Goal: Task Accomplishment & Management: Complete application form

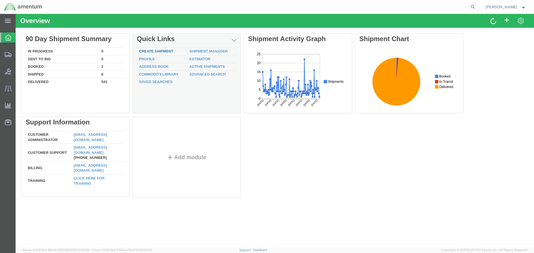
click at [146, 51] on link "Create Shipment" at bounding box center [156, 51] width 34 height 4
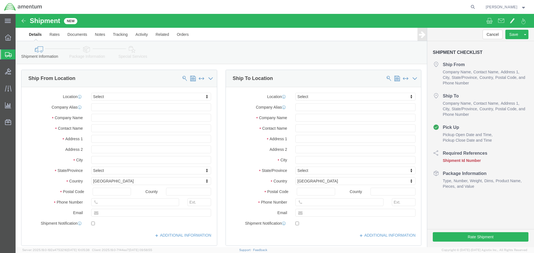
select select
select select "MYPROFILE"
type input "Amentum Services, Inc."
type input "[PERSON_NAME]"
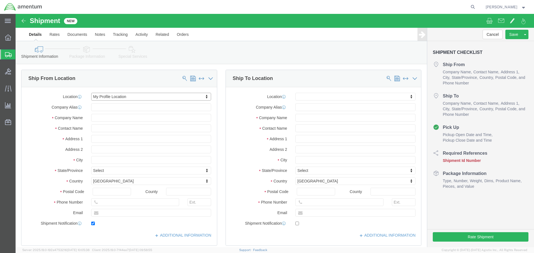
type input "4640 Subchaser Ct"
type input "Building 200"
type input "[GEOGRAPHIC_DATA]"
type input "32244"
type input "[PHONE_NUMBER]"
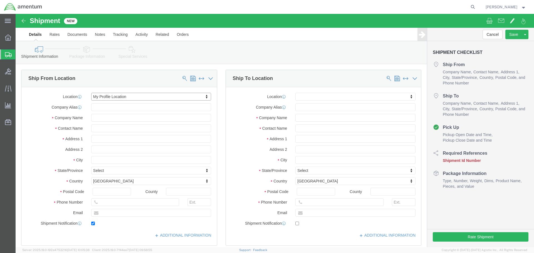
type input "309"
type input "[PERSON_NAME][EMAIL_ADDRESS][PERSON_NAME][DOMAIN_NAME]"
checkbox input "true"
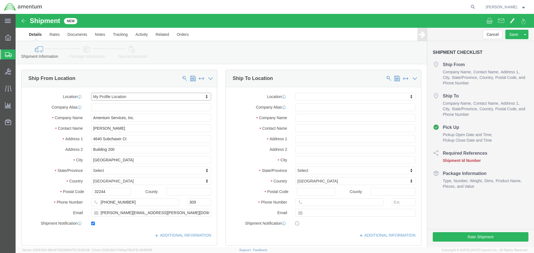
select select "FL"
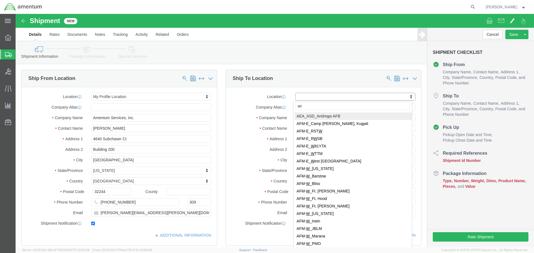
type input "wtu"
select select "49949"
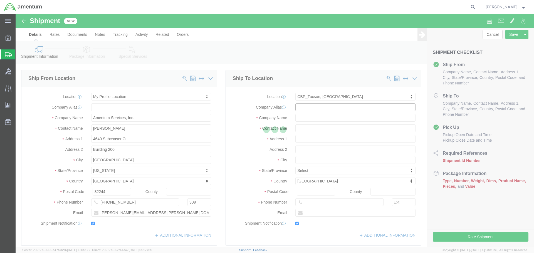
type input "Amentum Services, Inc"
type input "[PERSON_NAME]"
type input "[STREET_ADDRESS]"
type input "[PERSON_NAME] [GEOGRAPHIC_DATA]"
type input "DM AFB"
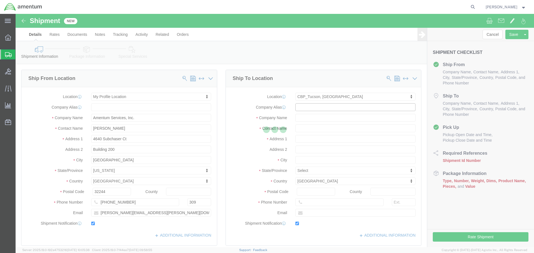
type input "85707"
type input "[PHONE_NUMBER]"
type input "[PERSON_NAME][EMAIL_ADDRESS][PERSON_NAME][DOMAIN_NAME]"
checkbox input "true"
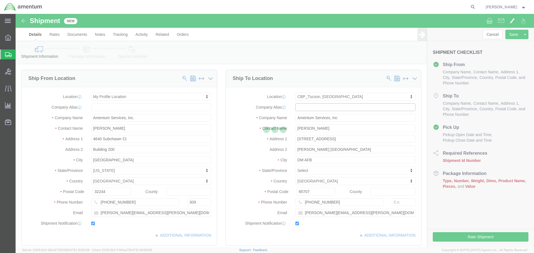
select select "AZ"
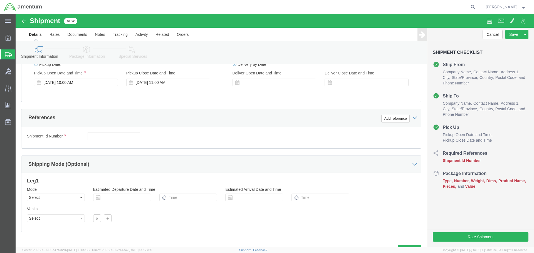
scroll to position [244, 0]
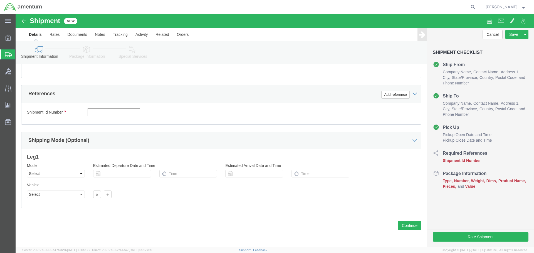
click input "text"
type input "f"
type input "FLIR TO WTU"
click button "Add reference"
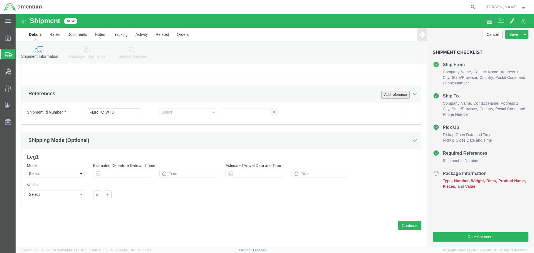
click button "Add reference"
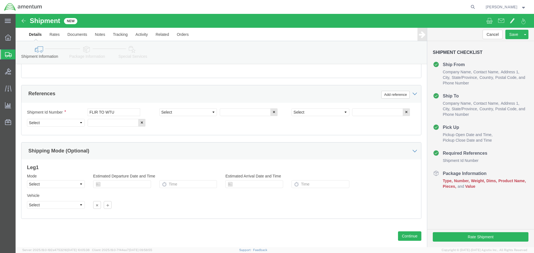
click div "Select Account Type Activity ID Airline Appointment Number ASN Batch Request # …"
click select "Select Account Type Activity ID Airline Appointment Number ASN Batch Request # …"
select select "PROJNUM"
click select "Select Account Type Activity ID Airline Appointment Number ASN Batch Request # …"
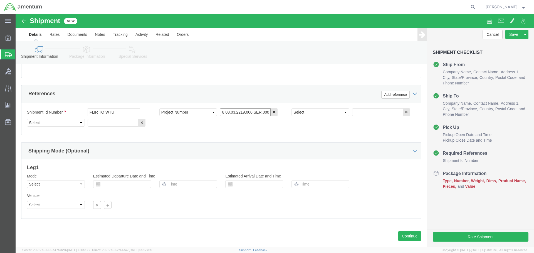
type input "6118.03.03.2219.000.SER.0000"
select select "DEPT"
type input "CBP"
select select "CUSTREF"
type input "380HD & STHD"
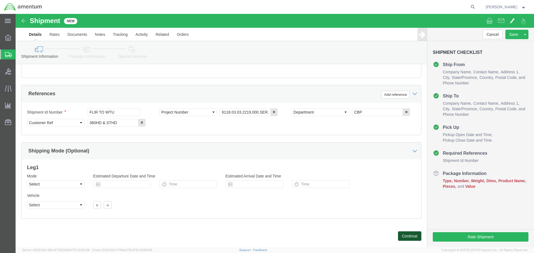
click button "Continue"
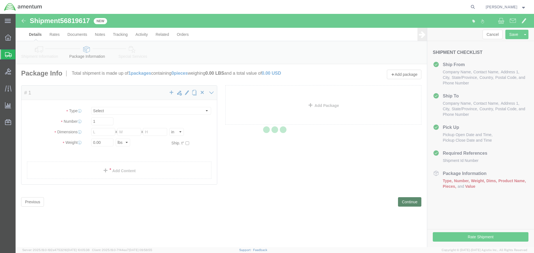
select select "CBOX"
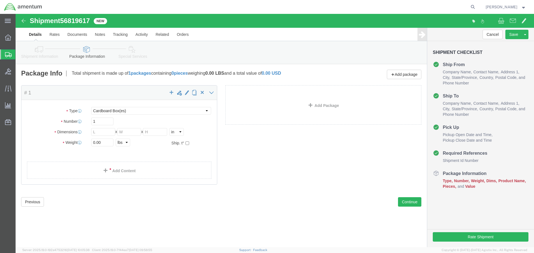
drag, startPoint x: 27, startPoint y: 41, endPoint x: 32, endPoint y: 48, distance: 8.1
click link "Shipment Information"
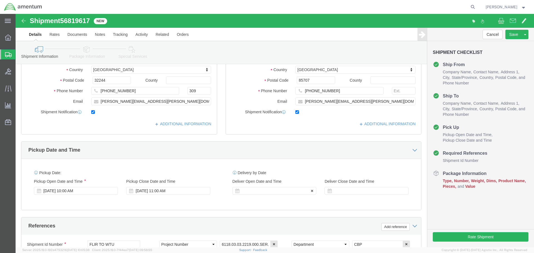
scroll to position [195, 0]
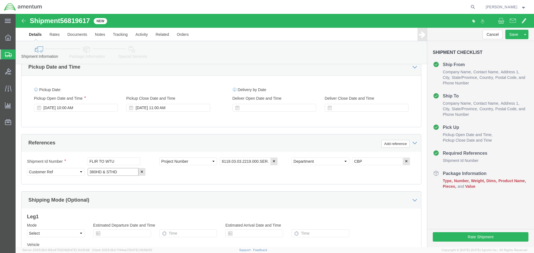
drag, startPoint x: 103, startPoint y: 158, endPoint x: 69, endPoint y: 158, distance: 34.2
click div "Select Account Type Activity ID Airline Appointment Number ASN Batch Request # …"
type input "FLIR"
click button "Add reference"
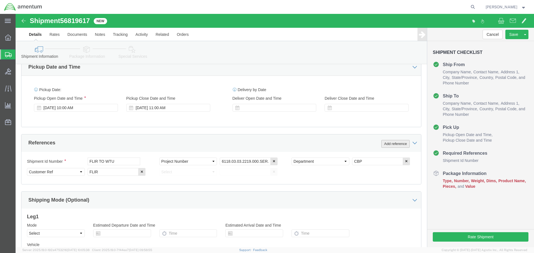
click button "Add reference"
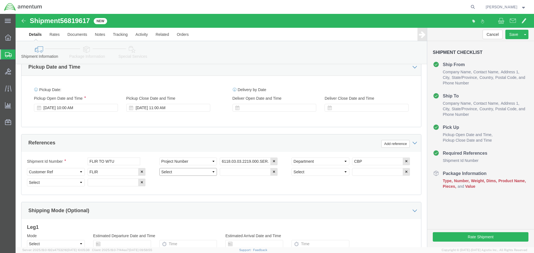
click select "Select Account Type Activity ID Airline Appointment Number ASN Batch Request # …"
select select "SERLNUM"
click select "Select Account Type Activity ID Airline Appointment Number ASN Batch Request # …"
select select "SERLNUM"
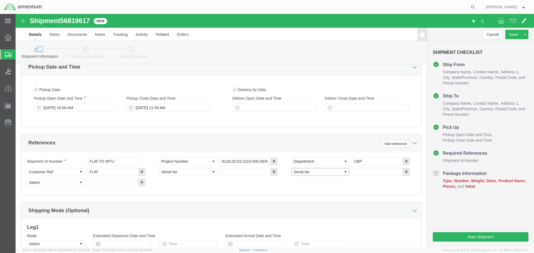
click select "Select Account Type Activity ID Airline Appointment Number ASN Batch Request # …"
select select "SERLNUM"
click select "Select Account Type Activity ID Airline Appointment Number ASN Batch Request # …"
click input "text"
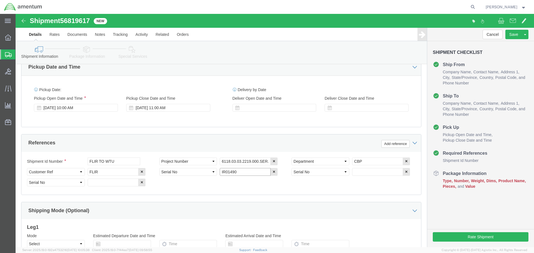
type input "IR01490"
click input "text"
type input "IR01929"
click input "text"
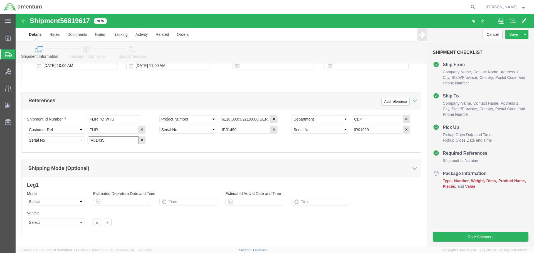
scroll to position [250, 0]
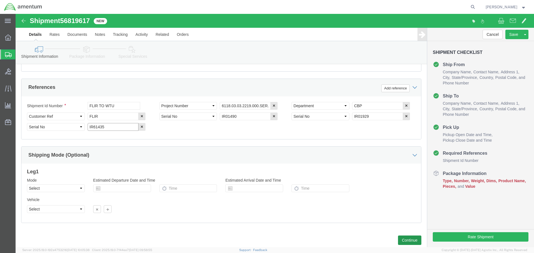
type input "IR61435"
click button "Continue"
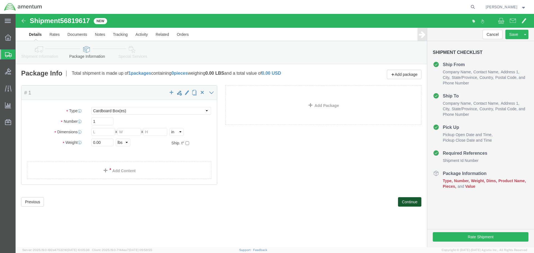
scroll to position [0, 0]
click select "Select BCK Boxes Bale(s) Basket(s) Bolt(s) Bottle(s) Buckets Bulk Bundle(s) Can…"
select select "PSNS"
click select "Select BCK Boxes Bale(s) Basket(s) Bolt(s) Bottle(s) Buckets Bulk Bundle(s) Can…"
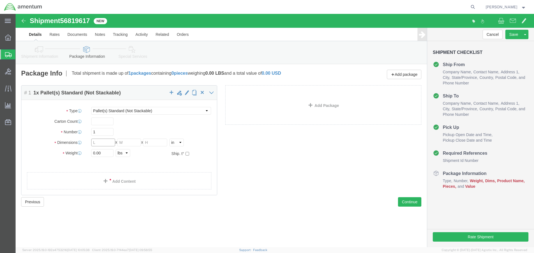
click input "text"
type input "36"
type input "58"
type input "240"
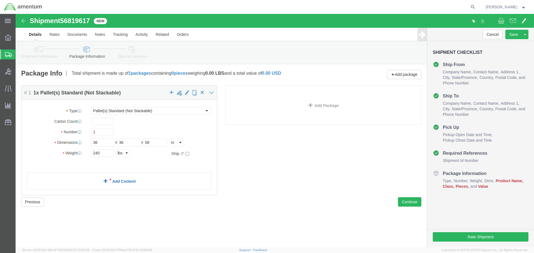
click link "Add Content"
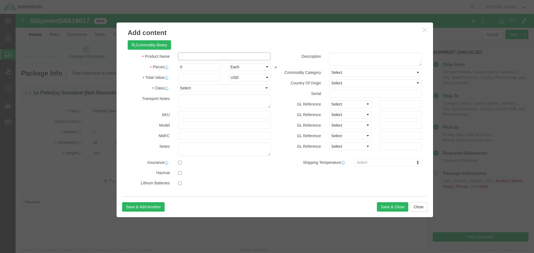
click input "text"
type input "380HD"
type input "1"
type input "700000"
click select "Select 50 55 60 65 70 85 92.5 100 125 175 250 300 400"
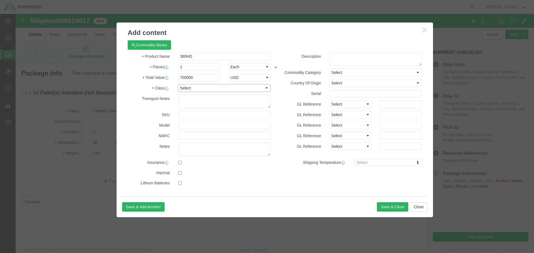
select select "175"
click select "Select 50 55 60 65 70 85 92.5 100 125 175 250 300 400"
click input "text"
type input "IR01490"
click button "Save & Close"
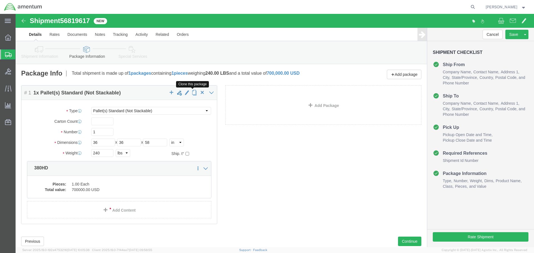
click span "button"
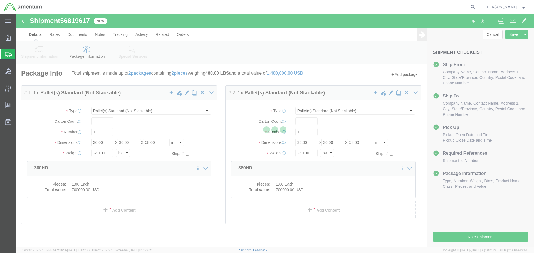
select select "PSNS"
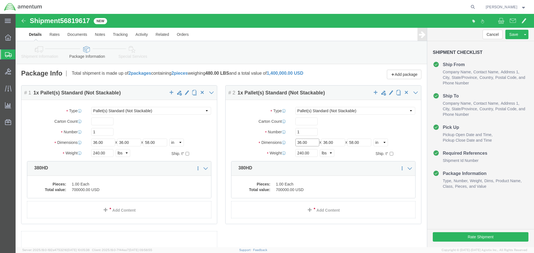
click input "36.00"
type input "48"
type input "40"
type input "53"
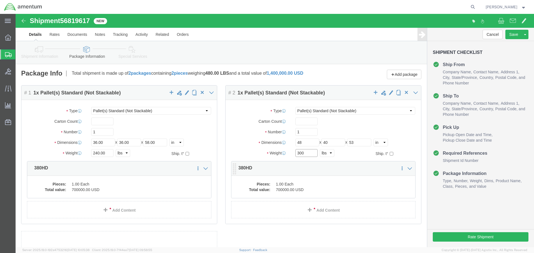
type input "300"
click dd "1.00 Each"
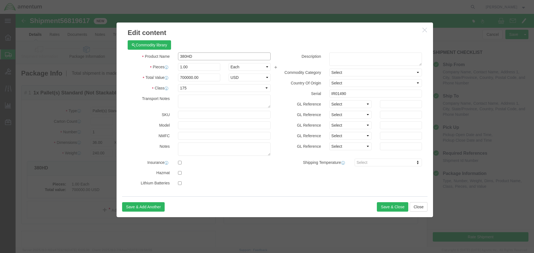
drag, startPoint x: 176, startPoint y: 43, endPoint x: 146, endPoint y: 41, distance: 30.6
click div "Product Name 380HD"
type input "STHD"
click select "Select 50 55 60 65 70 85 92.5 100 125 175 250 300 400"
drag, startPoint x: 336, startPoint y: 81, endPoint x: 313, endPoint y: 81, distance: 23.3
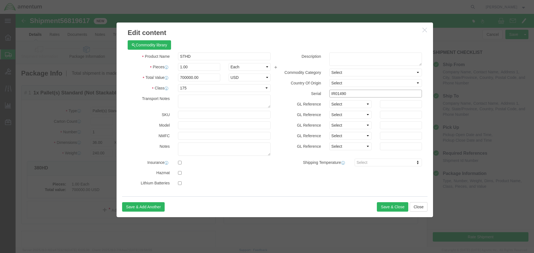
click input "IR01490"
type input "IR61435"
click button "Save & Close"
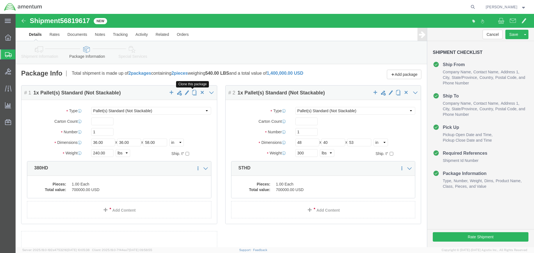
click span "button"
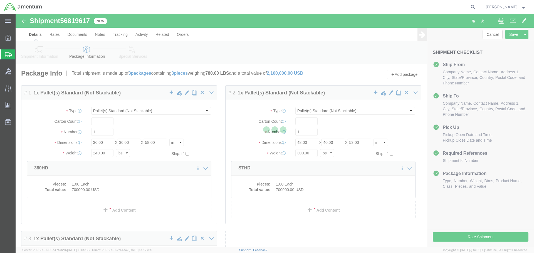
select select "PSNS"
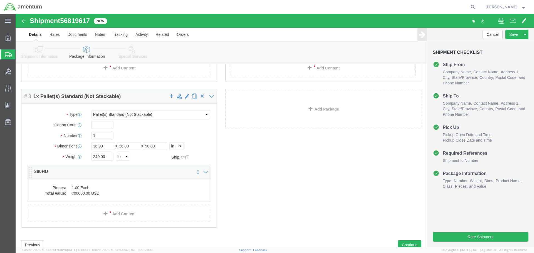
scroll to position [134, 0]
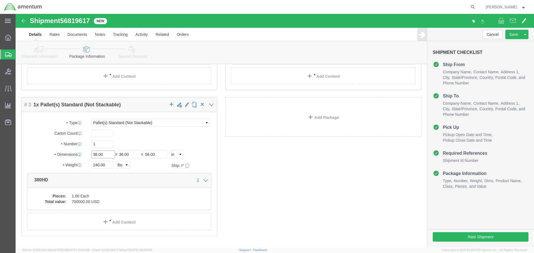
click input "36.00"
type input "48"
type input "40"
type input "252"
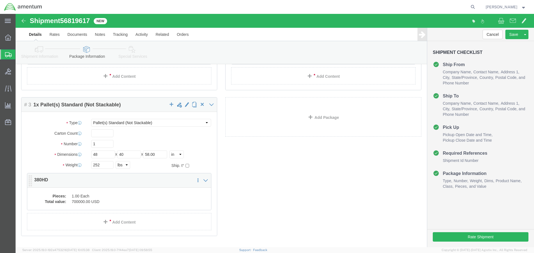
click dd "1.00 Each"
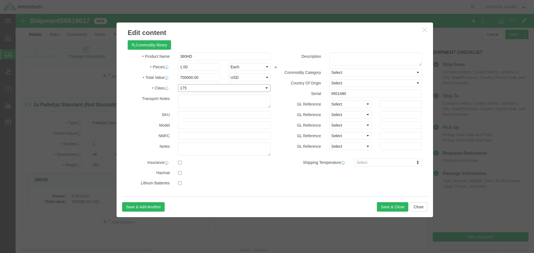
click select "Select 50 55 60 65 70 85 92.5 100 125 175 250 300 400"
select select "250"
click select "Select 50 55 60 65 70 85 92.5 100 125 175 250 300 400"
click input "IR01490"
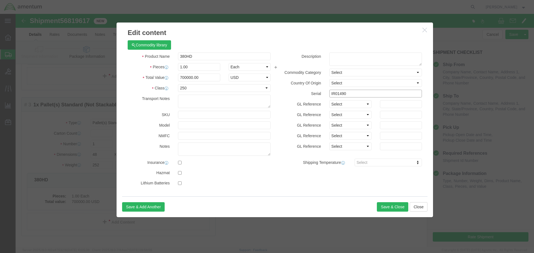
click input "IR01490"
drag, startPoint x: 328, startPoint y: 80, endPoint x: 322, endPoint y: 80, distance: 6.1
click input "IR01490"
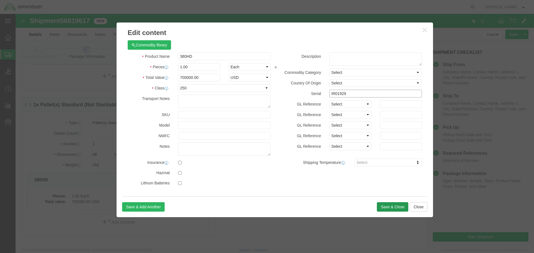
type input "IR01929"
click button "Save & Close"
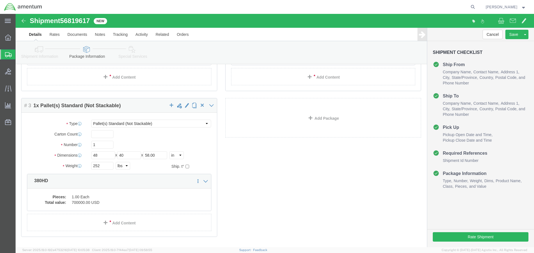
scroll to position [162, 0]
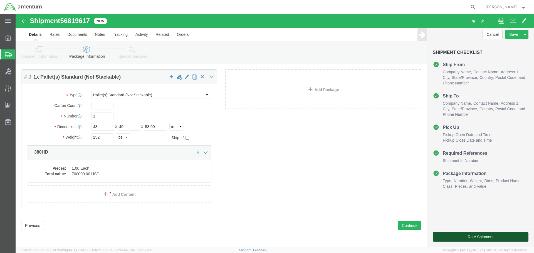
click button "Rate Shipment"
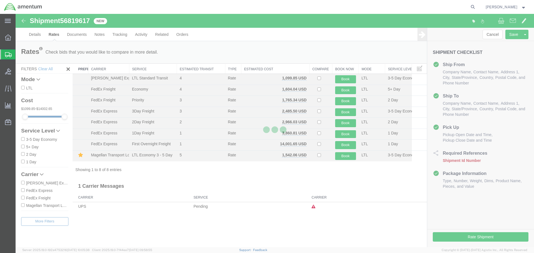
scroll to position [0, 0]
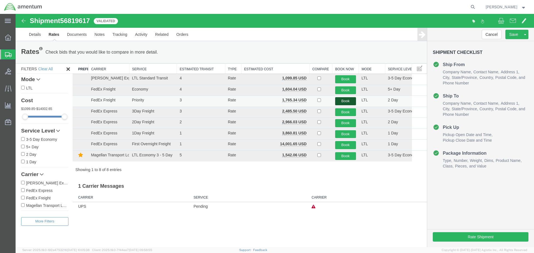
click at [342, 103] on button "Book" at bounding box center [345, 101] width 21 height 8
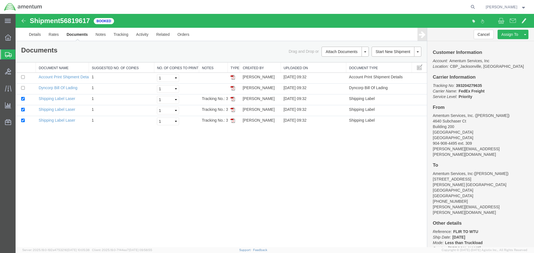
click at [468, 85] on b "393204279635" at bounding box center [468, 85] width 26 height 4
copy b "393204279635"
click at [105, 139] on div "Shipment 56819617 5 of 5 Booked Details Rates Documents Notes Tracking Activity…" at bounding box center [275, 130] width 518 height 233
click at [22, 89] on input "checkbox" at bounding box center [23, 88] width 4 height 4
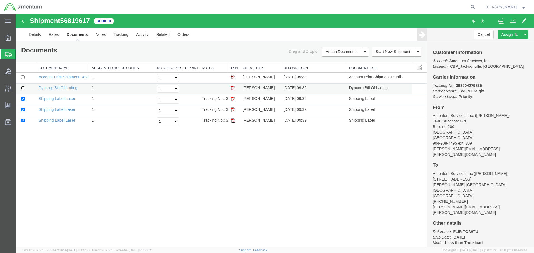
checkbox input "true"
click at [174, 90] on select "Select 1 2 3 4 5" at bounding box center [168, 89] width 22 height 8
select select "3"
click at [157, 85] on select "Select 1 2 3 4 5" at bounding box center [168, 89] width 22 height 8
click at [348, 60] on link "Print Documents" at bounding box center [344, 61] width 48 height 8
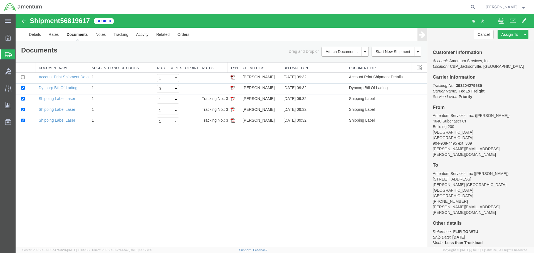
click at [110, 154] on div "Shipment 56819617 5 of 5 Booked Details Rates Documents Notes Tracking Activity…" at bounding box center [275, 130] width 518 height 233
click at [31, 31] on link "Details" at bounding box center [35, 34] width 20 height 13
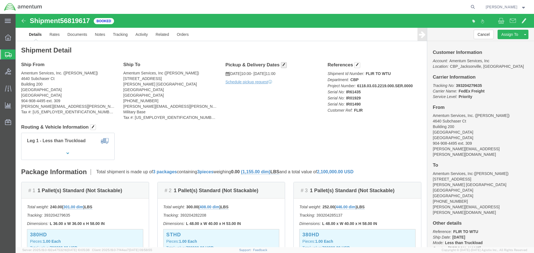
click span "button"
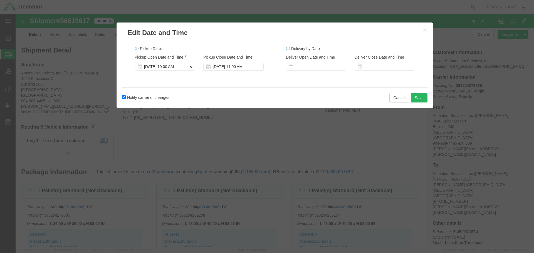
click div "[DATE] 10:00 AM"
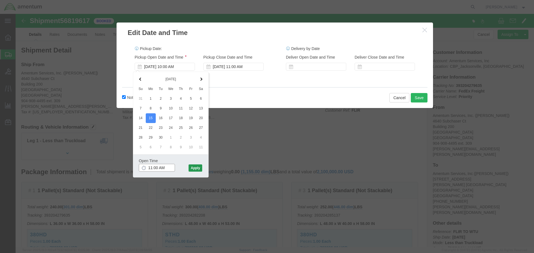
type input "11:00 AM"
click button "Apply"
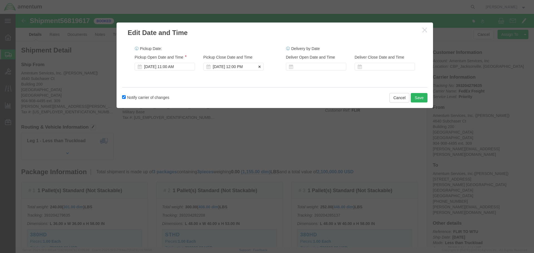
click div "[DATE] 12:00 PM"
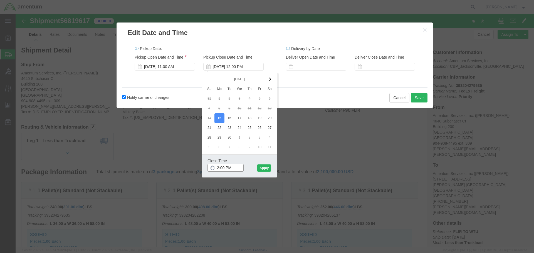
type input "2:00 PM"
click div "Close Time 2:00 PM [DATE] 12:00 PM - [DATE] 12:00 PM Cancel Apply"
click button "Apply"
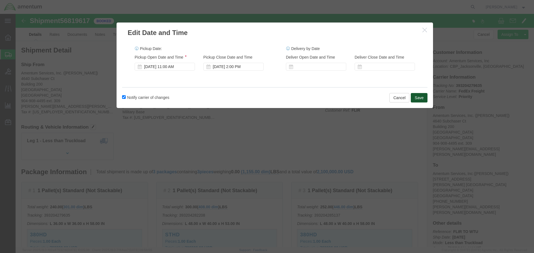
click button "Save"
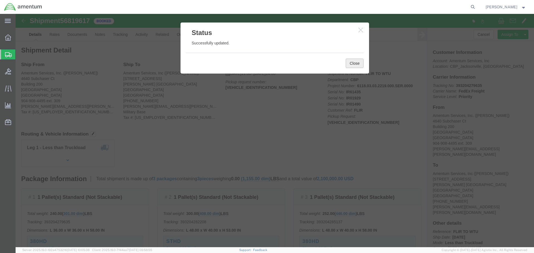
click button "Close"
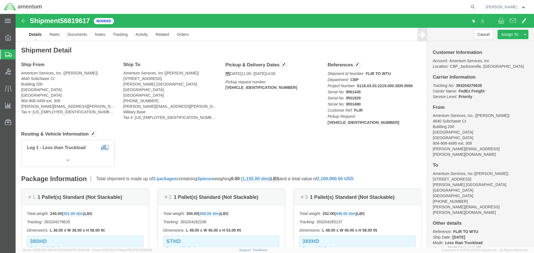
click at [0, 0] on span "Create Shipment" at bounding box center [0, 0] width 0 height 0
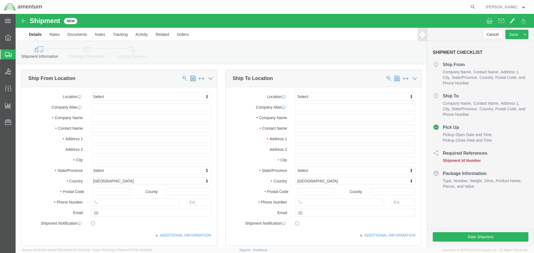
drag, startPoint x: 163, startPoint y: 84, endPoint x: 154, endPoint y: 95, distance: 13.8
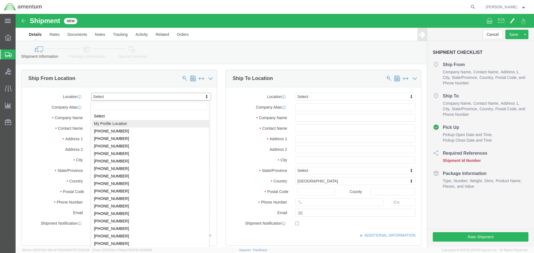
select select "MYPROFILE"
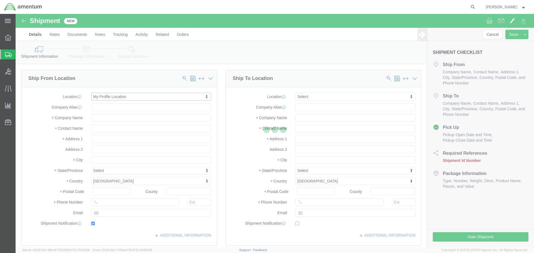
type input "4640 Subchaser Ct"
type input "Building 200"
type input "32244"
type input "[PHONE_NUMBER]"
type input "309"
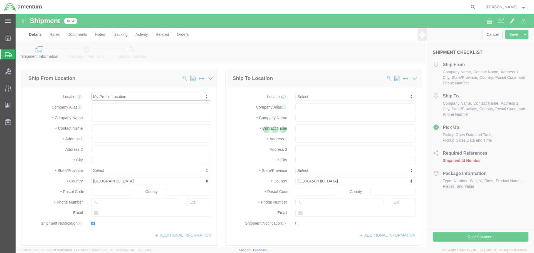
type input "[PERSON_NAME][EMAIL_ADDRESS][PERSON_NAME][DOMAIN_NAME]"
checkbox input "true"
type input "Amentum Services, Inc."
type input "[PERSON_NAME]"
type input "[GEOGRAPHIC_DATA]"
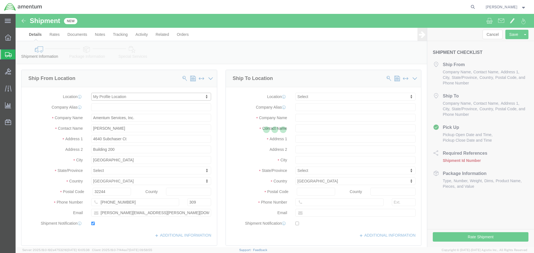
select select "FL"
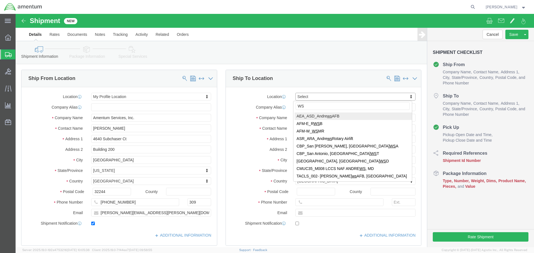
type input "WSA"
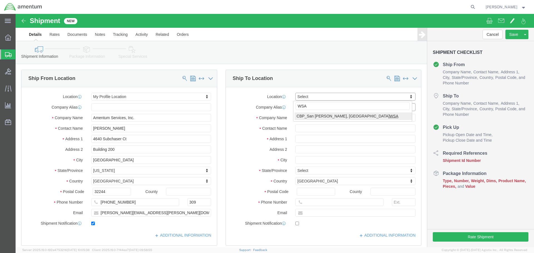
select select "49914"
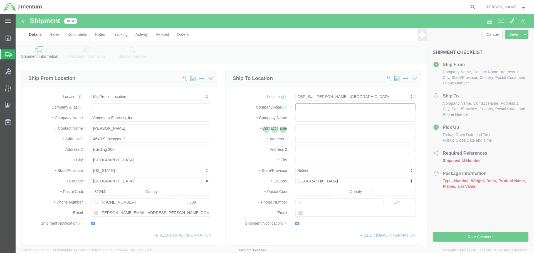
type input "[STREET_ADDRESS]"
type input "76904"
type input "[PHONE_NUMBER]"
type input "[PERSON_NAME][EMAIL_ADDRESS][PERSON_NAME][DOMAIN_NAME]"
checkbox input "true"
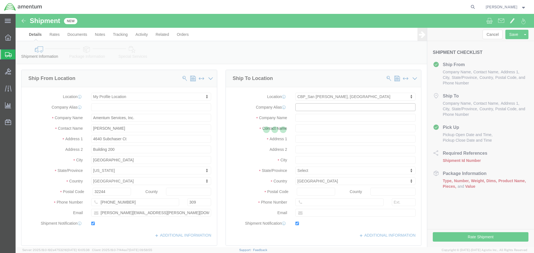
type input "Amentum Services, Inc"
type input "[PERSON_NAME]"
type input "San [PERSON_NAME]"
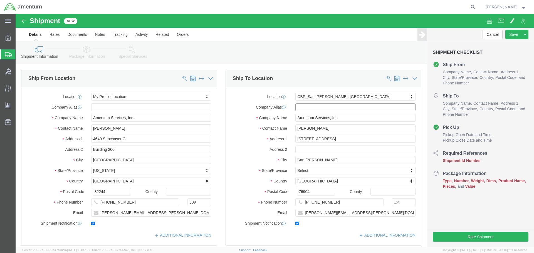
select select "[GEOGRAPHIC_DATA]"
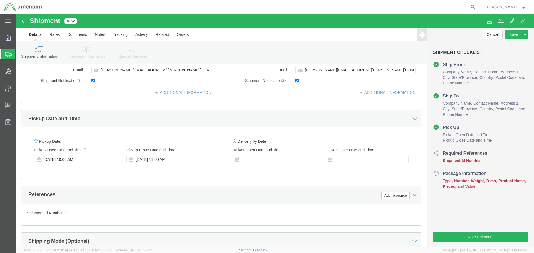
scroll to position [195, 0]
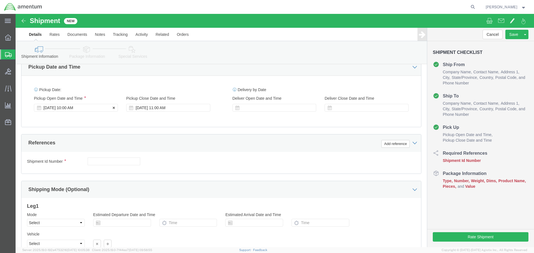
click div "[DATE] 10:00 AM"
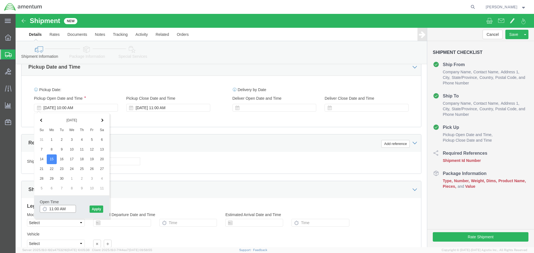
type input "11:00 AM"
click button "Apply"
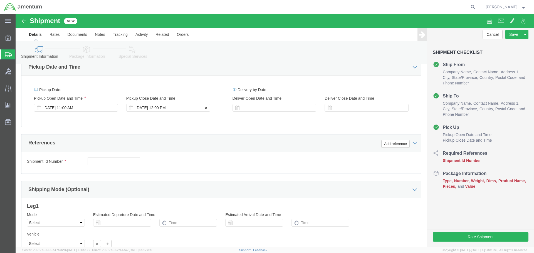
click div "[DATE] 12:00 PM"
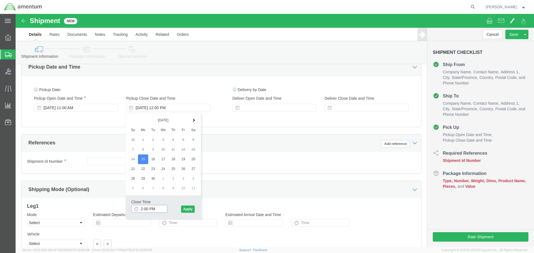
type input "2:00 PM"
click button "Apply"
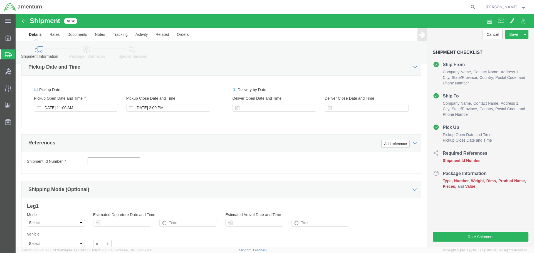
click input "text"
type input "380HD TO WSA"
click div "Add reference"
click button "Add reference"
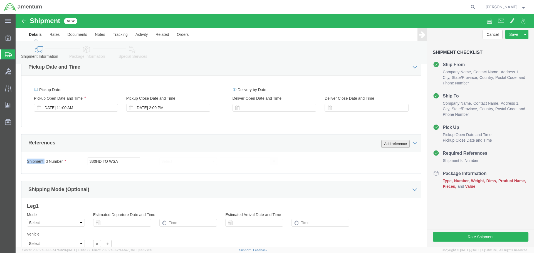
click button "Add reference"
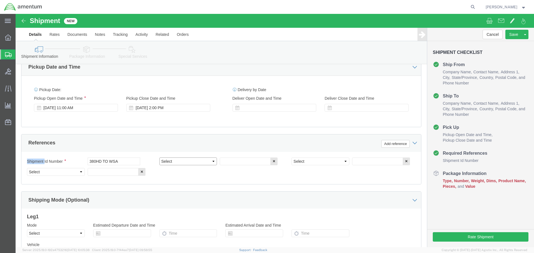
click select "Select Account Type Activity ID Airline Appointment Number ASN Batch Request # …"
select select "PROJNUM"
type input "6118.03.03.2219.000.SER.0000"
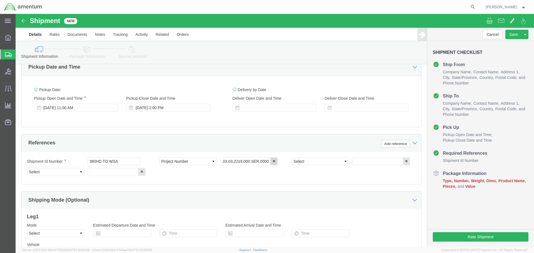
scroll to position [0, 0]
select select "DEPT"
type input "CBP"
select select "CUSTREF"
type input "F"
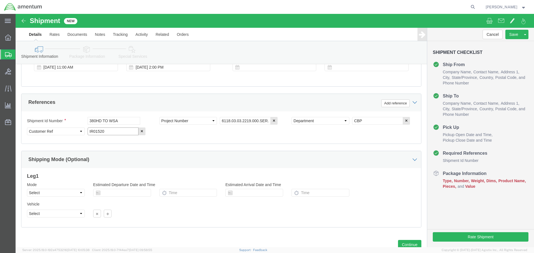
scroll to position [254, 0]
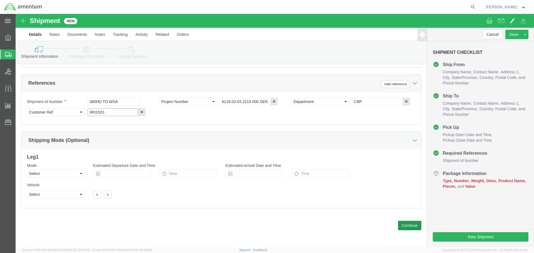
type input "IR01520"
click button "Continue"
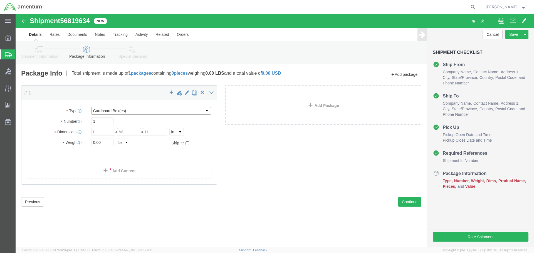
click select "Select BCK Boxes Bale(s) Basket(s) Bolt(s) Bottle(s) Buckets Bulk Bundle(s) Can…"
select select "PSNS"
click select "Select BCK Boxes Bale(s) Basket(s) Bolt(s) Bottle(s) Buckets Bulk Bundle(s) Can…"
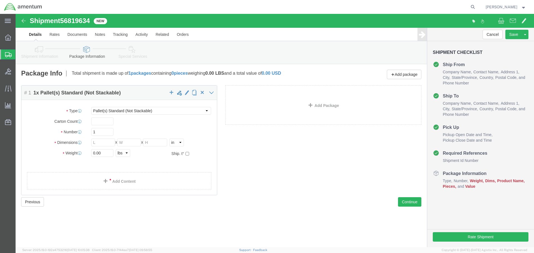
click div "Package Content # 1 1 x Pallet(s) Standard (Not Stackable) Package Type Select …"
click div
click input "text"
type input "48"
type input "40"
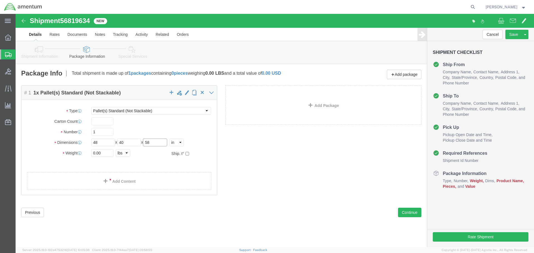
type input "58"
type input "265"
click link "Add Content"
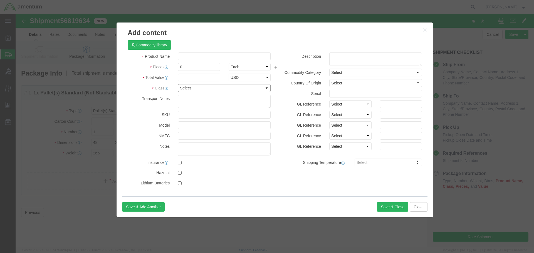
click select "Select 50 55 60 65 70 85 92.5 100 125 175 250 300 400"
select select "250"
click select "Select 50 55 60 65 70 85 92.5 100 125 175 250 300 400"
click input "text"
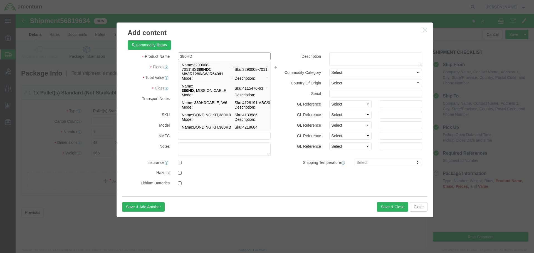
type input "380HD"
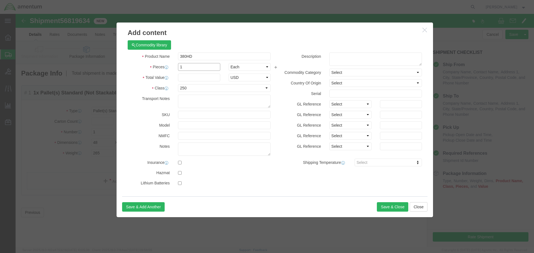
type input "1"
type input "700000"
click input "text"
type input "IR01520"
click button "Save & Close"
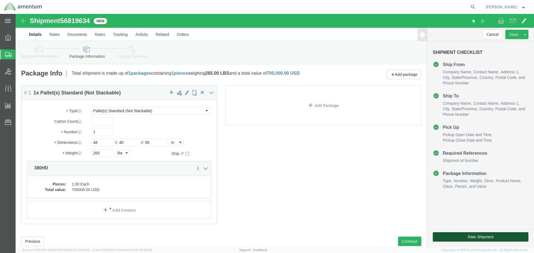
click button "Rate Shipment"
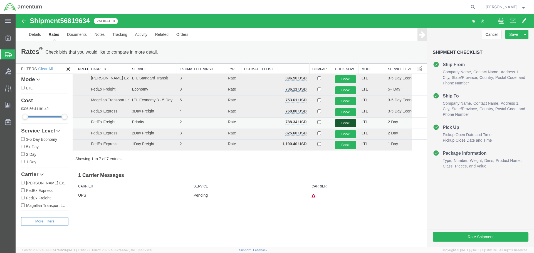
click at [347, 124] on button "Book" at bounding box center [345, 123] width 21 height 8
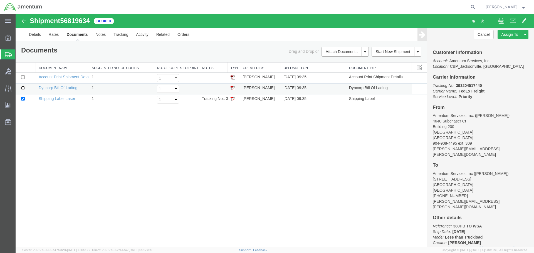
click at [23, 87] on input "checkbox" at bounding box center [23, 88] width 4 height 4
checkbox input "true"
click at [343, 62] on link "Print Documents" at bounding box center [344, 61] width 48 height 8
click at [35, 36] on link "Details" at bounding box center [35, 34] width 20 height 13
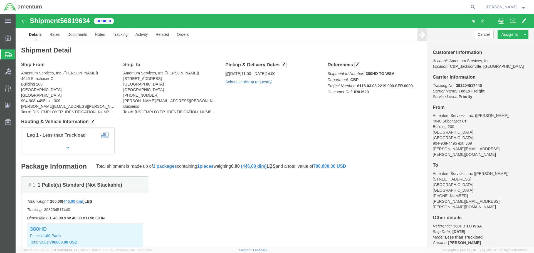
click link "Schedule pickup request"
